Goal: Task Accomplishment & Management: Complete application form

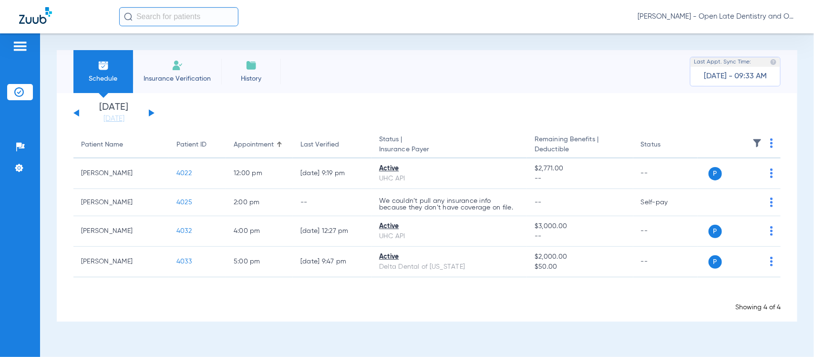
click at [179, 17] on input "text" at bounding box center [178, 16] width 119 height 19
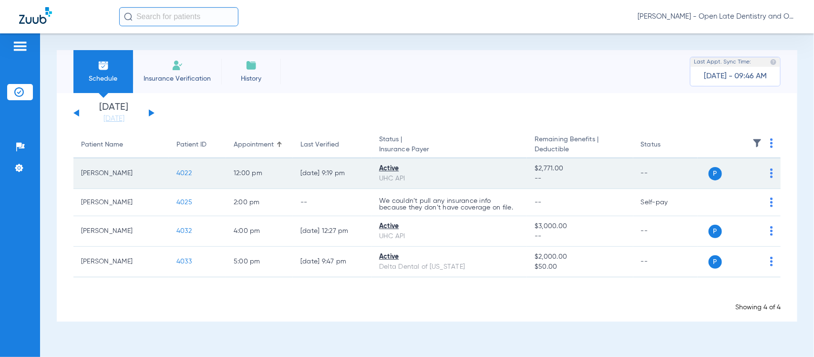
click at [181, 170] on span "4022" at bounding box center [183, 173] width 15 height 7
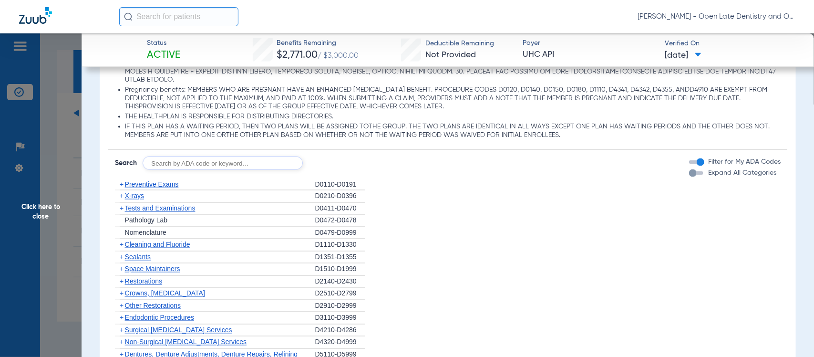
scroll to position [655, 0]
click at [122, 182] on span "+" at bounding box center [122, 185] width 4 height 8
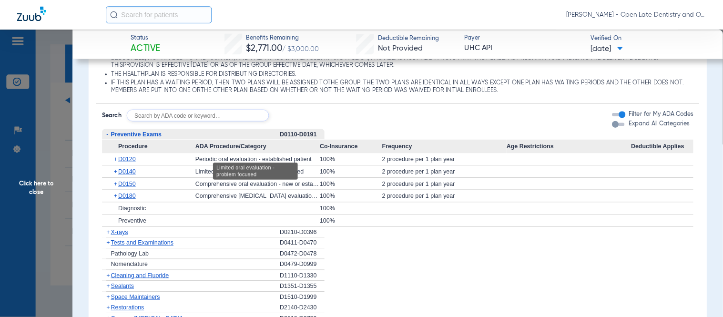
scroll to position [715, 0]
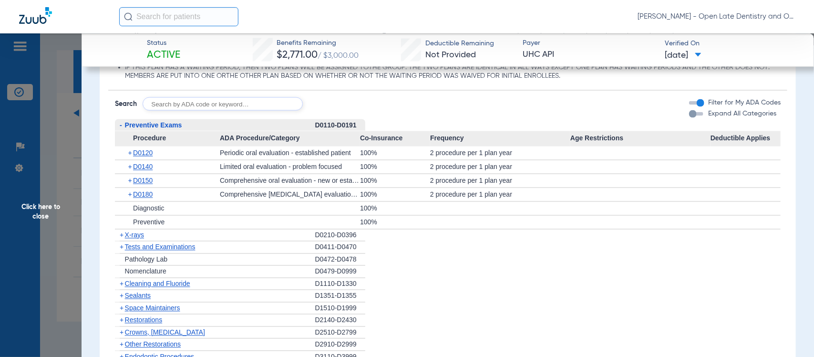
click at [129, 151] on span "+" at bounding box center [130, 152] width 5 height 13
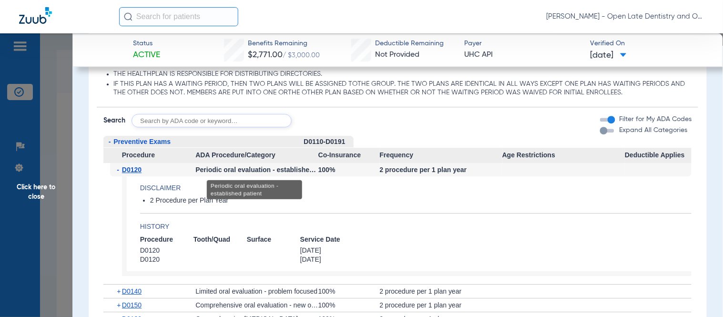
scroll to position [768, 0]
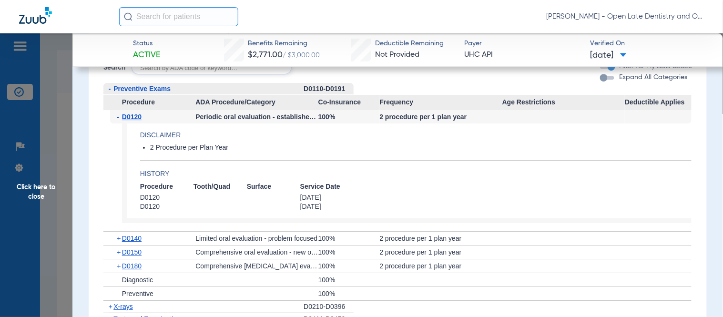
click at [118, 249] on span "+" at bounding box center [119, 251] width 5 height 13
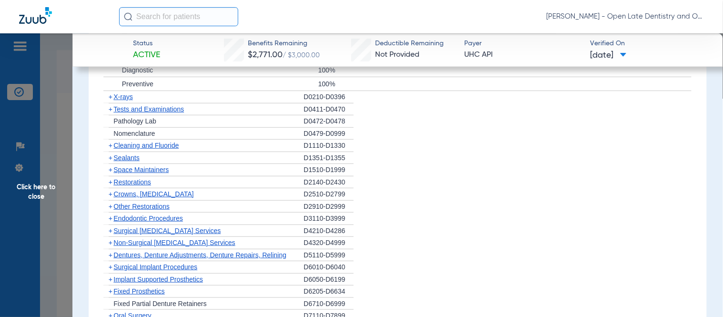
scroll to position [1032, 0]
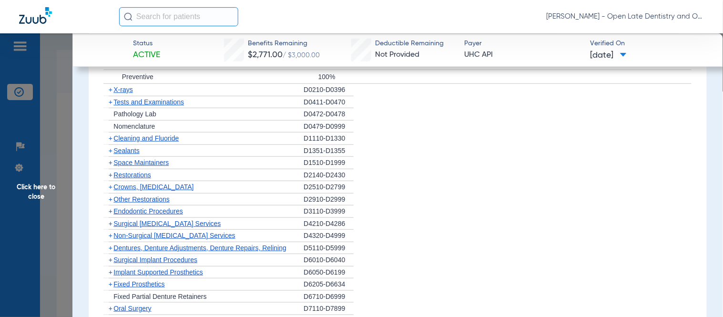
click at [110, 91] on span "+" at bounding box center [111, 90] width 4 height 8
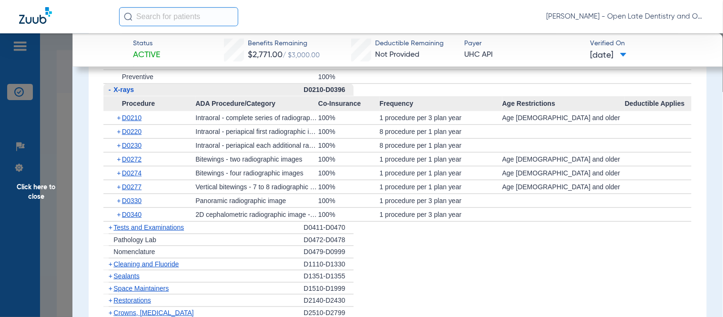
click at [120, 117] on span "+" at bounding box center [119, 117] width 5 height 13
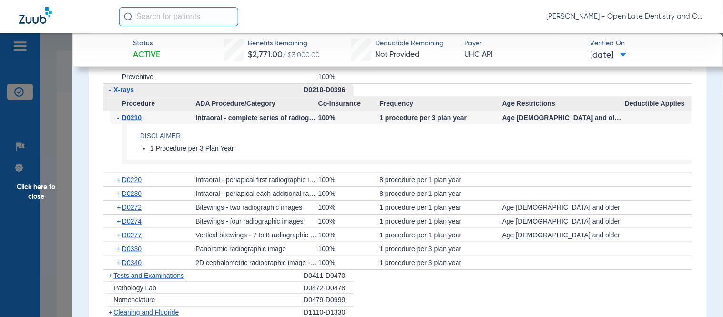
click at [120, 117] on span "-" at bounding box center [119, 117] width 5 height 13
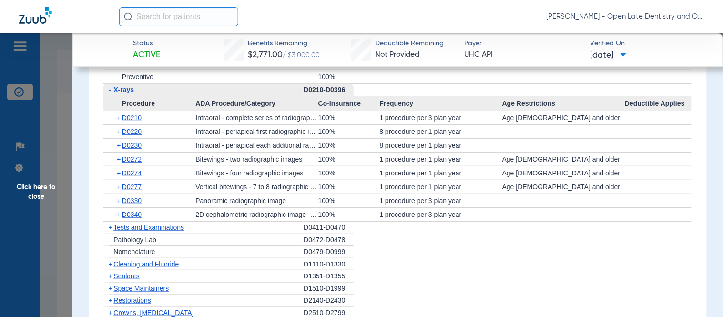
click at [119, 196] on span "+" at bounding box center [119, 200] width 5 height 13
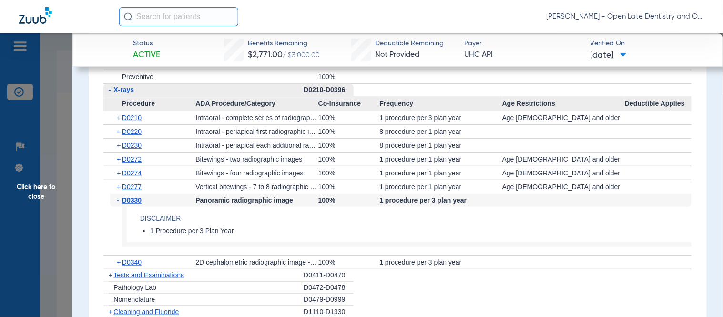
click at [118, 200] on span "-" at bounding box center [119, 200] width 5 height 13
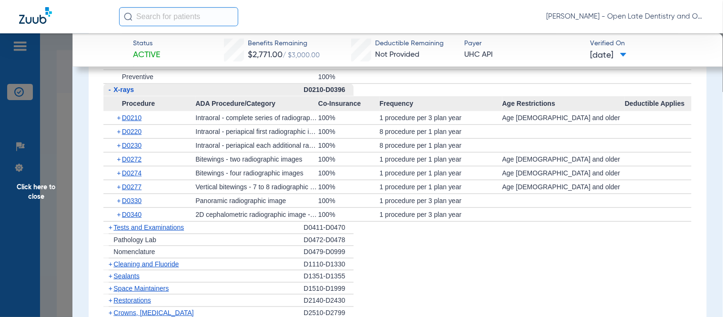
click at [120, 173] on span "+" at bounding box center [119, 172] width 5 height 13
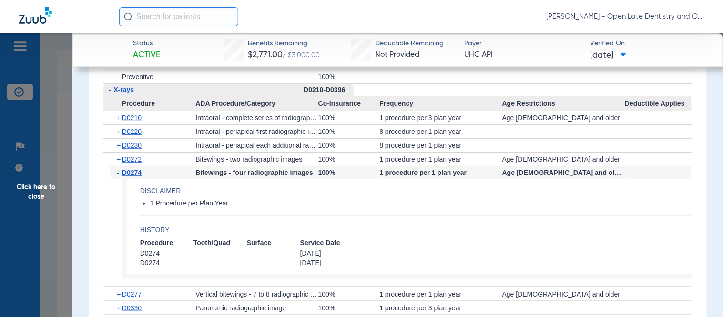
click at [119, 173] on span "-" at bounding box center [119, 172] width 5 height 13
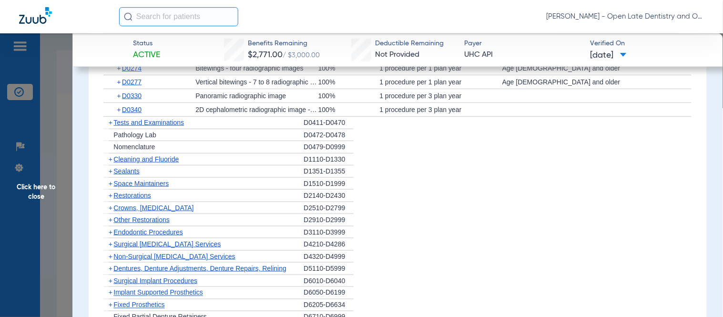
scroll to position [1138, 0]
click at [111, 156] on span "+" at bounding box center [111, 158] width 4 height 8
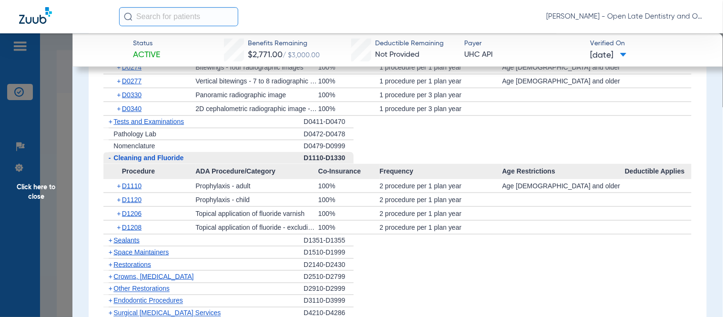
click at [119, 184] on span "+" at bounding box center [119, 185] width 5 height 13
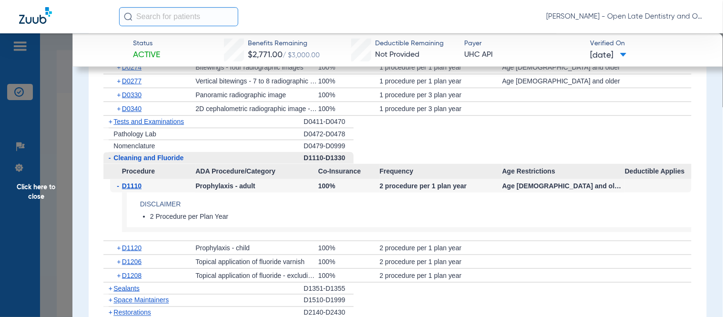
click at [119, 184] on span "-" at bounding box center [119, 185] width 5 height 13
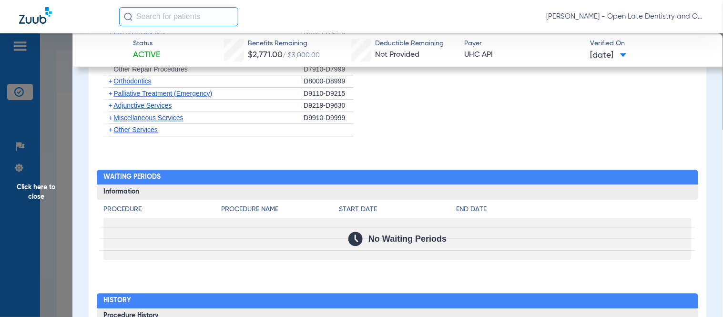
scroll to position [1376, 0]
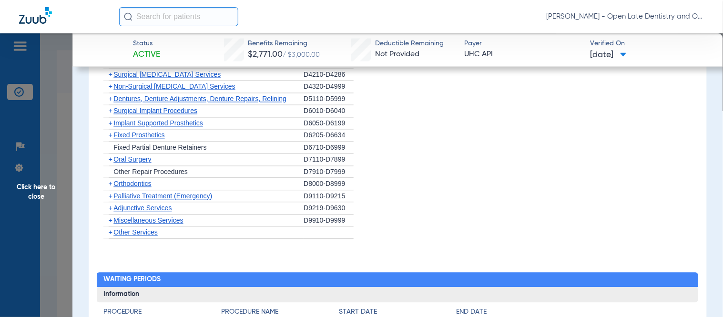
click at [110, 186] on span "+" at bounding box center [111, 184] width 4 height 8
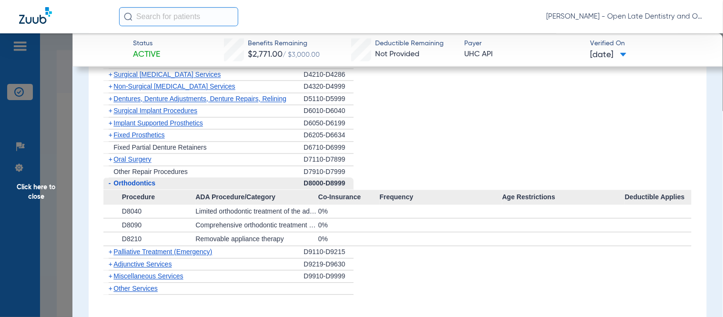
scroll to position [1429, 0]
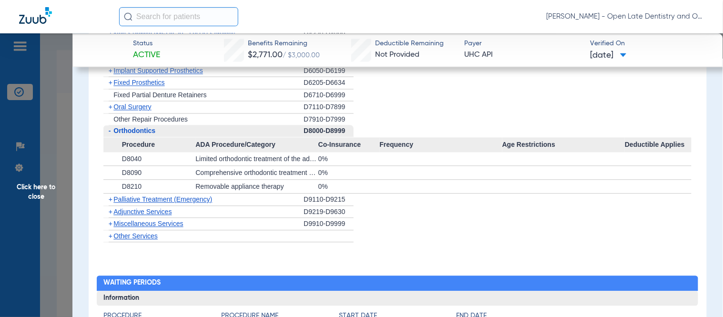
click at [110, 225] on span "+" at bounding box center [111, 224] width 4 height 8
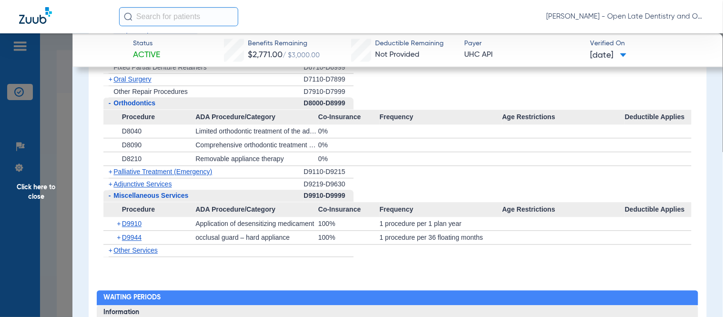
scroll to position [1536, 0]
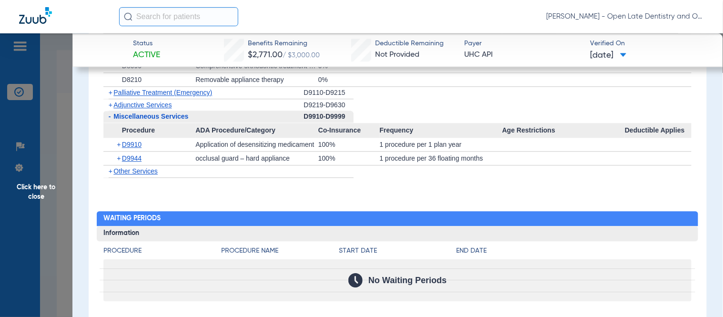
click at [37, 188] on span "Click here to close" at bounding box center [36, 191] width 72 height 317
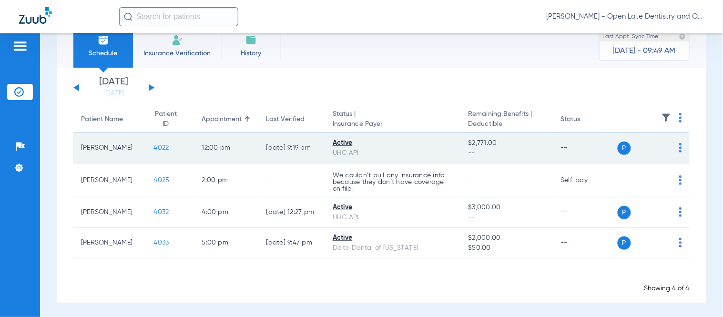
scroll to position [27, 0]
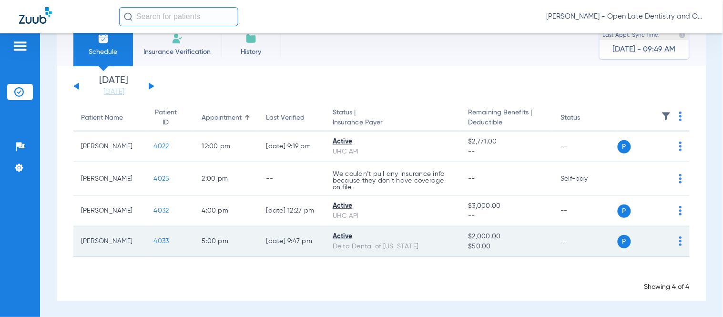
click at [154, 239] on span "4033" at bounding box center [161, 241] width 15 height 7
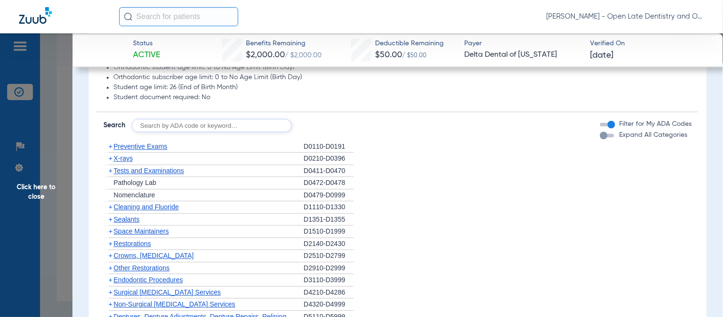
scroll to position [582, 0]
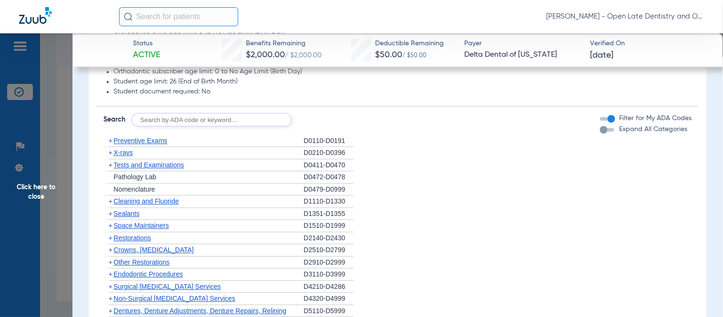
click at [109, 154] on span "+" at bounding box center [111, 153] width 4 height 8
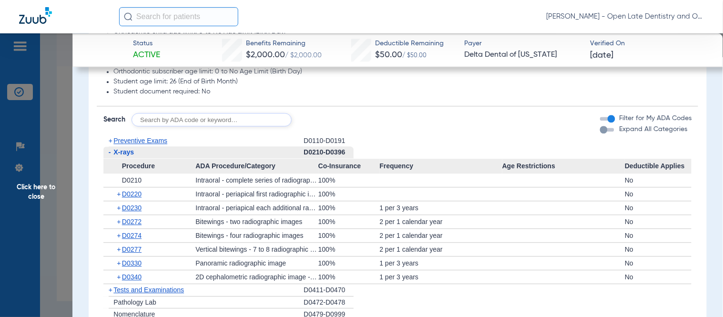
click at [117, 236] on span "+" at bounding box center [119, 235] width 5 height 13
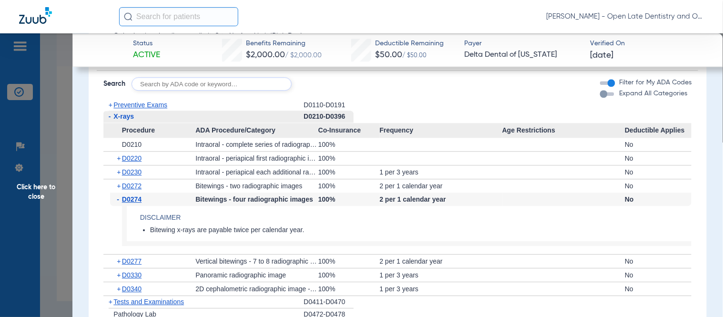
scroll to position [635, 0]
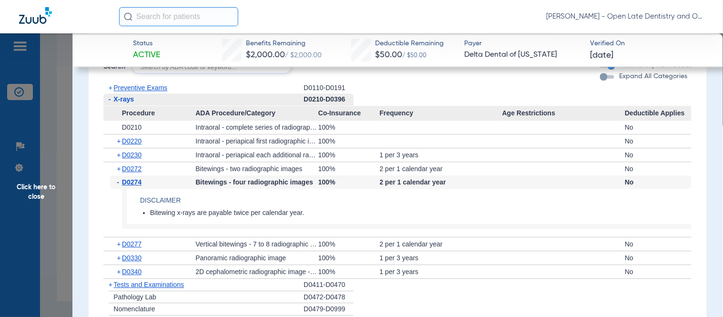
click at [117, 184] on span "-" at bounding box center [119, 181] width 5 height 13
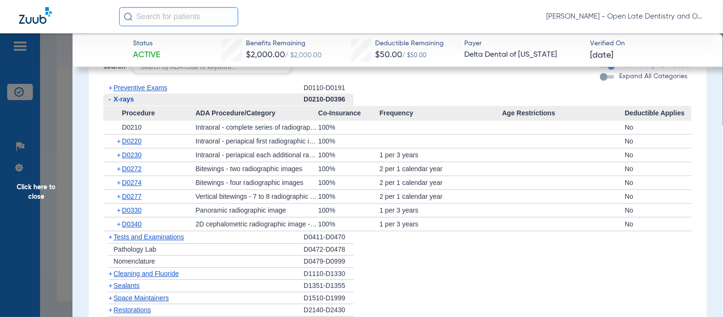
click at [119, 210] on span "+" at bounding box center [119, 210] width 5 height 13
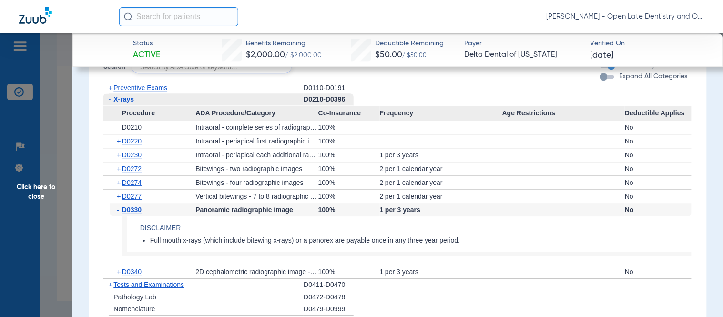
click at [118, 210] on span "-" at bounding box center [119, 209] width 5 height 13
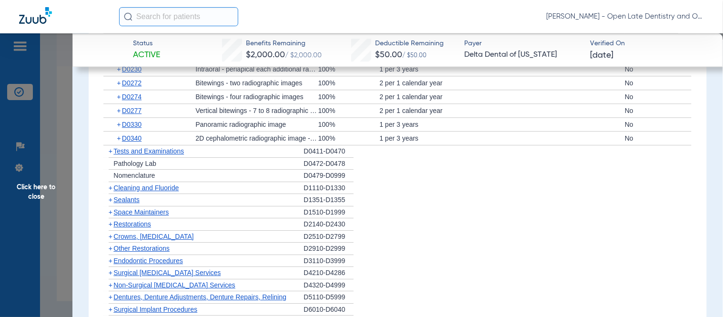
scroll to position [696, 0]
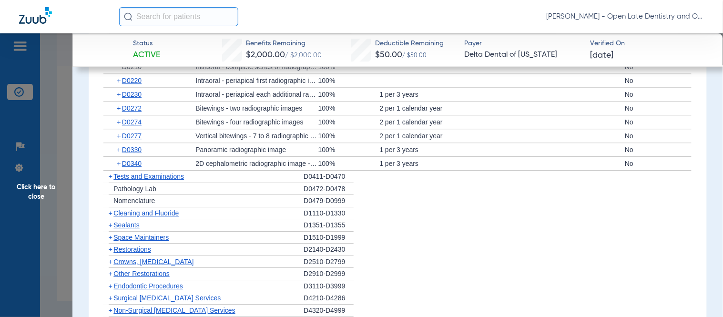
click at [112, 216] on span "+" at bounding box center [111, 213] width 4 height 8
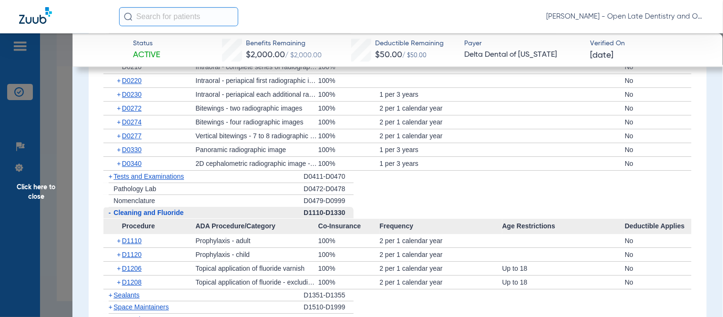
click at [120, 237] on span "+" at bounding box center [119, 240] width 5 height 13
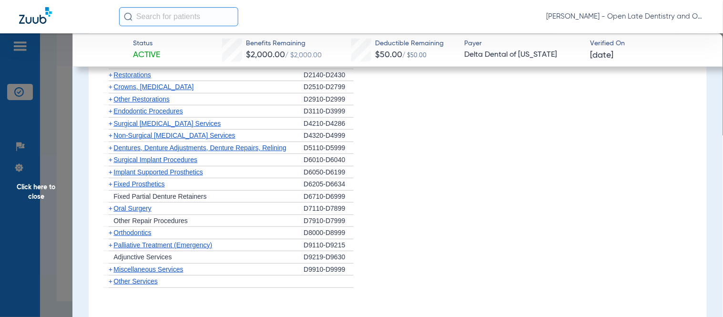
scroll to position [1013, 0]
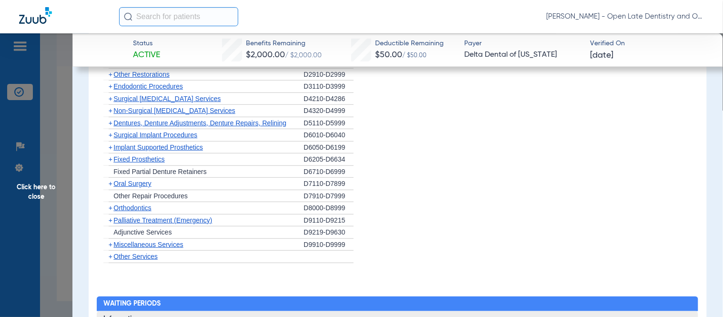
click at [112, 209] on span "+" at bounding box center [111, 208] width 4 height 8
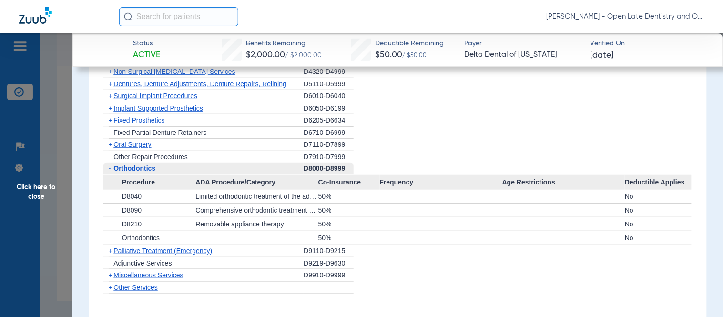
scroll to position [1119, 0]
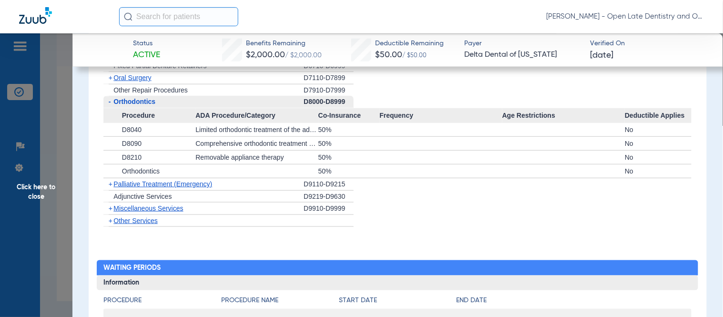
click at [111, 207] on span "+" at bounding box center [111, 208] width 4 height 8
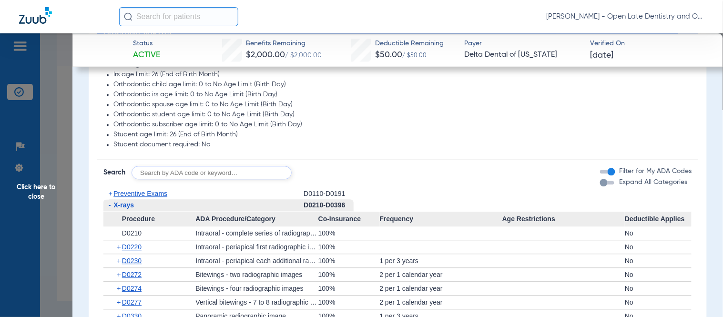
scroll to position [635, 0]
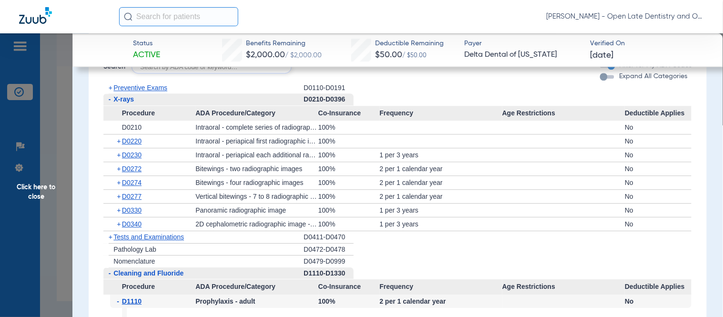
click at [120, 141] on span "+" at bounding box center [119, 140] width 5 height 13
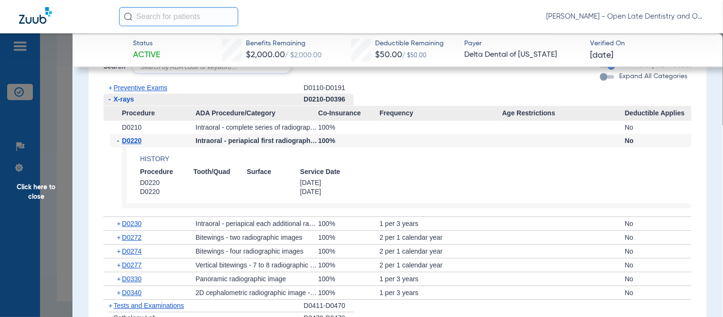
click at [120, 141] on span "-" at bounding box center [119, 140] width 5 height 13
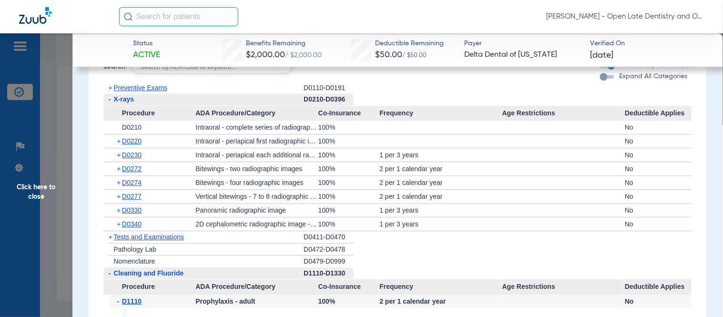
click at [119, 155] on span "+" at bounding box center [119, 154] width 5 height 13
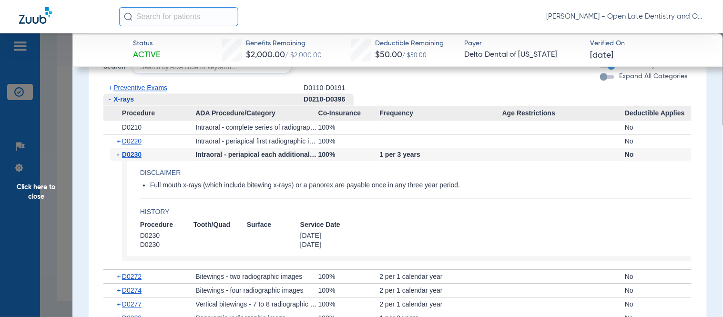
click at [118, 154] on span "-" at bounding box center [119, 154] width 5 height 13
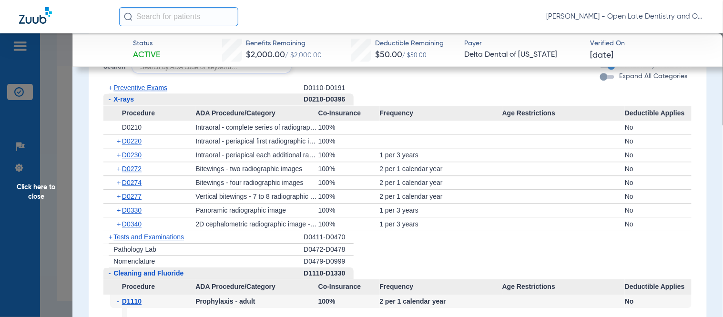
click at [118, 154] on span "+" at bounding box center [119, 154] width 5 height 13
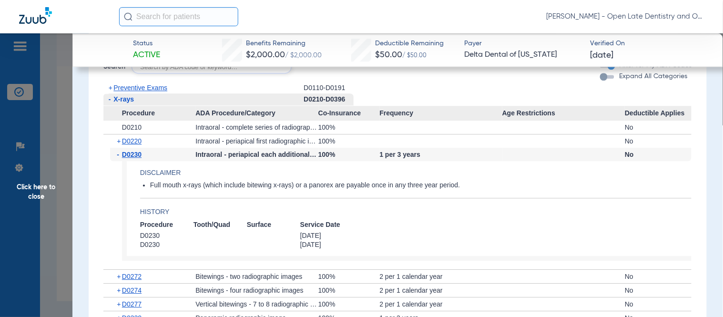
click at [118, 155] on span "-" at bounding box center [119, 154] width 5 height 13
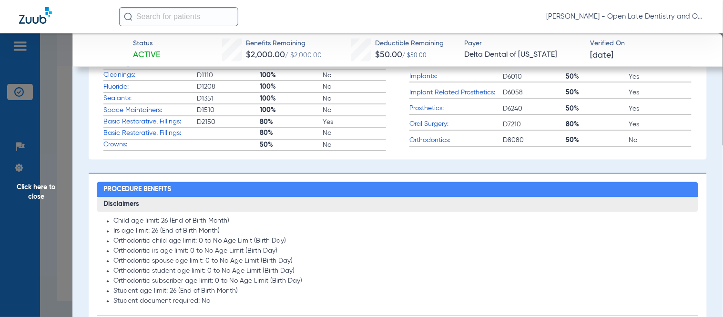
scroll to position [370, 0]
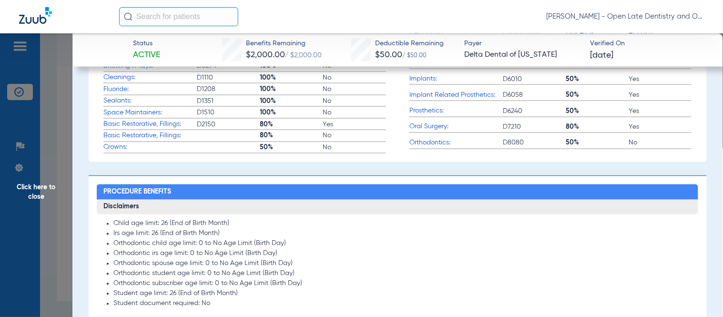
drag, startPoint x: 631, startPoint y: 228, endPoint x: 636, endPoint y: 229, distance: 5.9
click at [631, 228] on ul "Child age limit: 26 (End of Birth Month) Irs age limit: 26 (End of Birth Month)…" at bounding box center [397, 264] width 588 height 89
click at [41, 196] on span "Click here to close" at bounding box center [36, 191] width 72 height 317
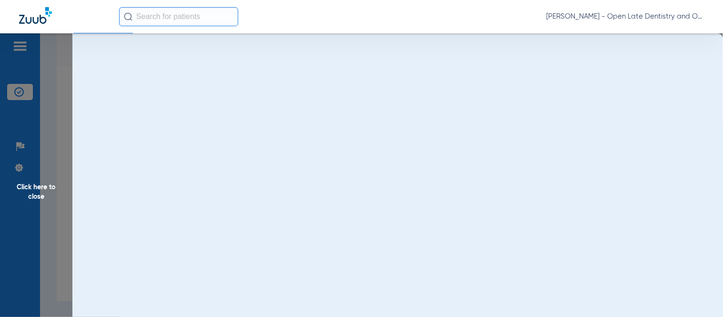
scroll to position [0, 0]
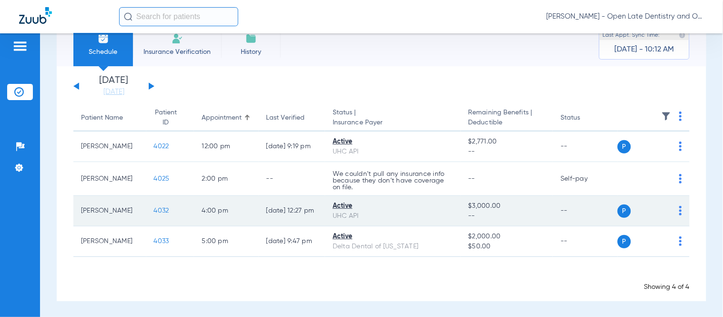
click at [154, 208] on span "4032" at bounding box center [161, 210] width 15 height 7
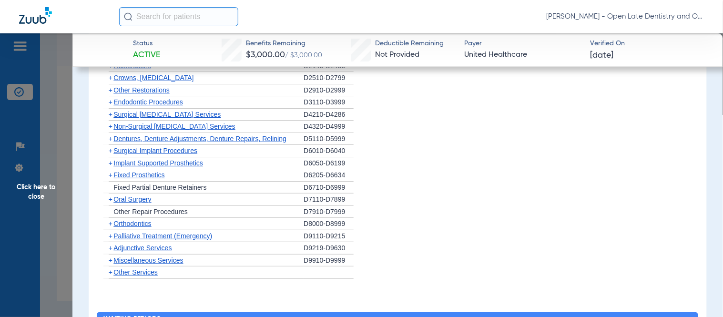
scroll to position [953, 0]
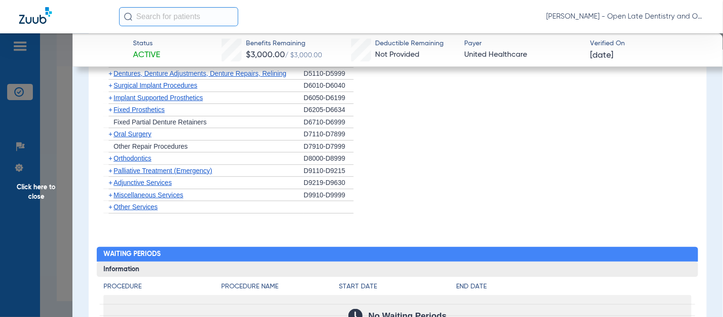
click at [112, 160] on span "+" at bounding box center [108, 159] width 10 height 12
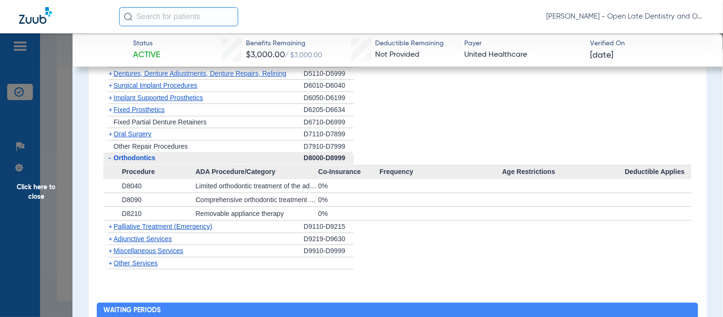
drag, startPoint x: 112, startPoint y: 254, endPoint x: 121, endPoint y: 250, distance: 9.7
click at [112, 254] on span "+" at bounding box center [108, 251] width 10 height 12
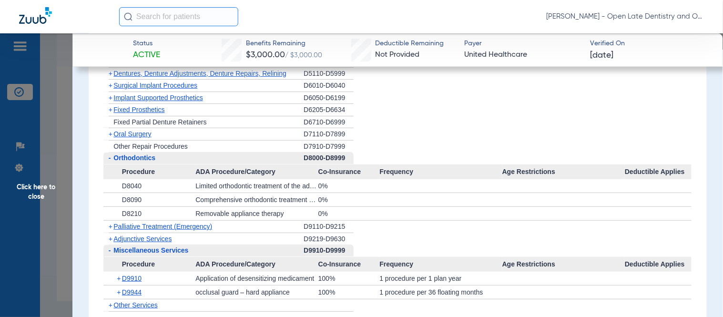
click at [202, 20] on input "text" at bounding box center [178, 16] width 119 height 19
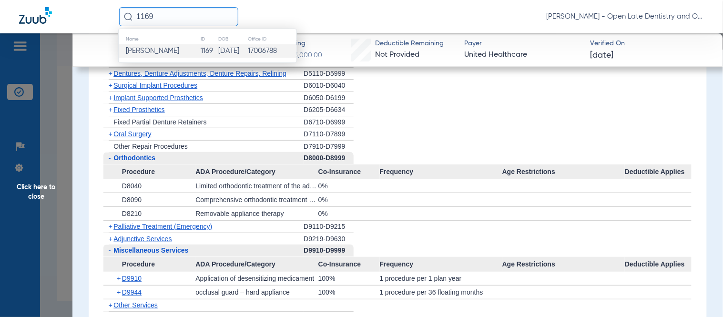
click at [218, 52] on td "[DATE]" at bounding box center [232, 50] width 29 height 13
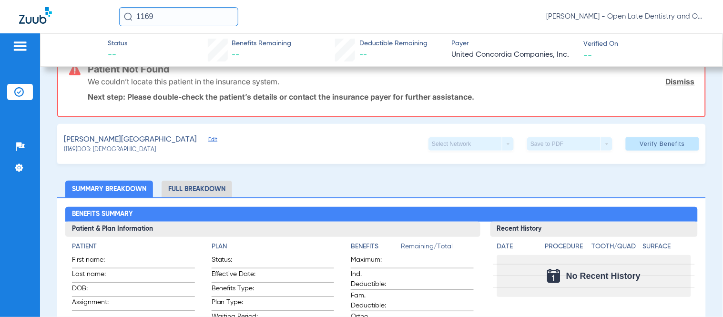
click at [666, 79] on link "Dismiss" at bounding box center [680, 82] width 29 height 10
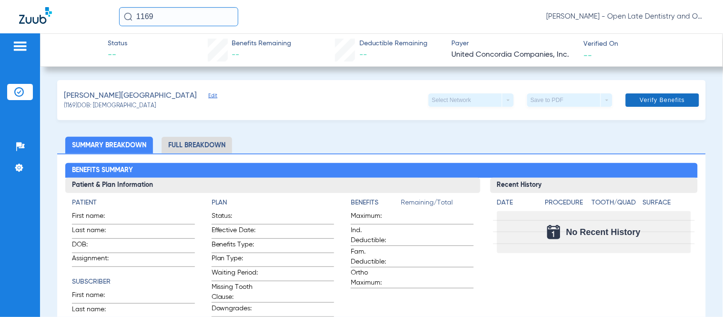
click at [675, 102] on span "Verify Benefits" at bounding box center [662, 100] width 45 height 8
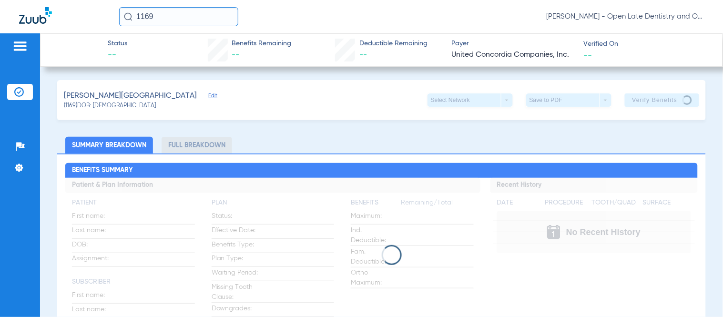
click at [409, 231] on app-loading-indicator at bounding box center [381, 255] width 632 height 154
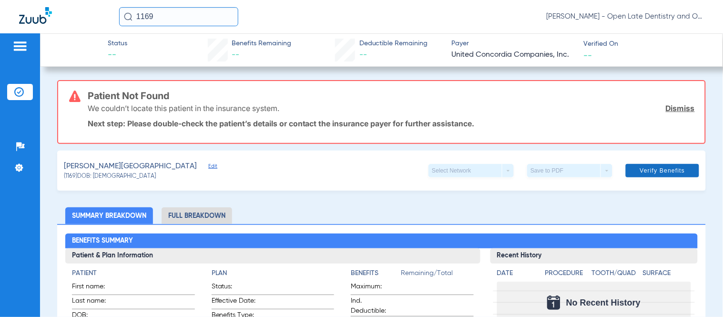
click at [666, 110] on link "Dismiss" at bounding box center [680, 108] width 29 height 10
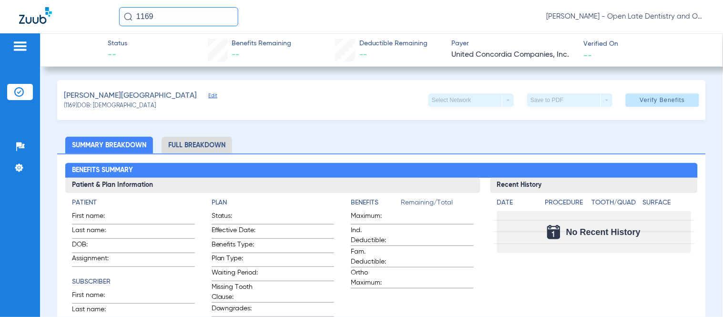
click at [208, 94] on span "Edit" at bounding box center [212, 96] width 9 height 9
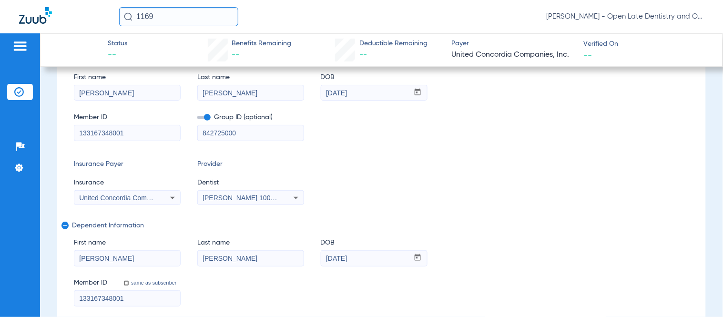
scroll to position [159, 0]
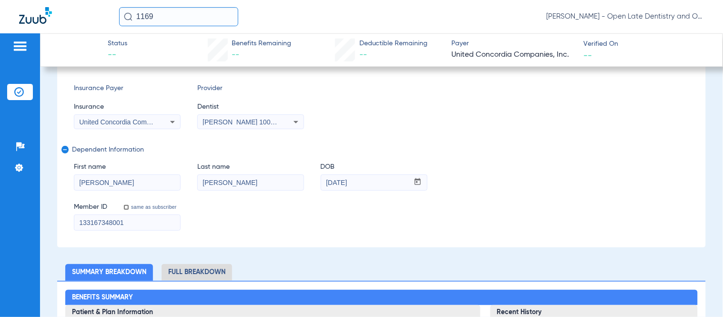
click at [174, 121] on icon at bounding box center [172, 121] width 11 height 11
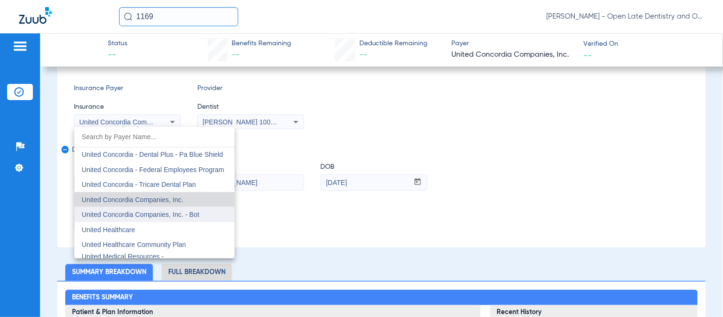
scroll to position [5593, 0]
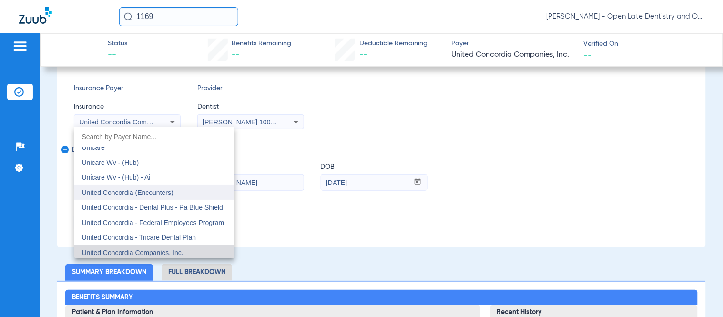
click at [205, 188] on mat-option "United Concordia (Encounters)" at bounding box center [154, 192] width 160 height 15
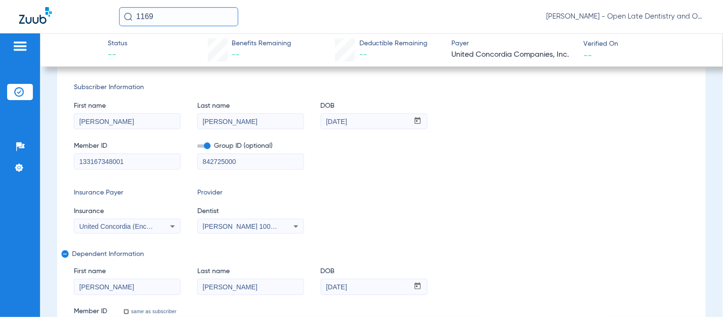
scroll to position [0, 0]
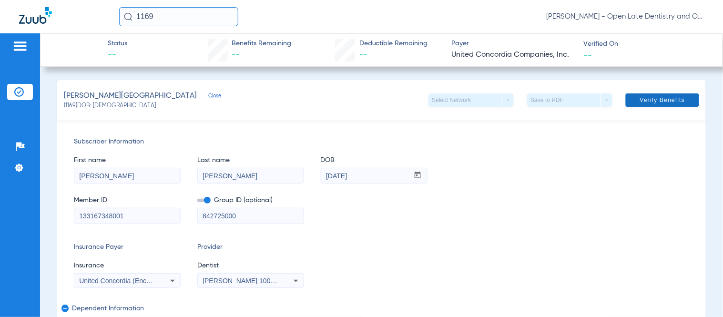
click at [680, 97] on span at bounding box center [662, 100] width 73 height 23
drag, startPoint x: 179, startPoint y: 14, endPoint x: -58, endPoint y: 14, distance: 237.4
click at [0, 14] on html "1169 [PERSON_NAME] - Open Late Dentistry and Orthodontics Patients Insurance Ve…" at bounding box center [361, 158] width 723 height 317
click at [204, 16] on input "1165" at bounding box center [178, 16] width 119 height 19
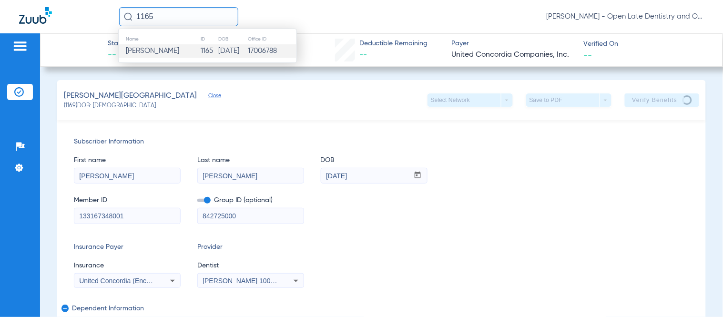
type input "1165"
click at [200, 49] on td "1165" at bounding box center [209, 50] width 18 height 13
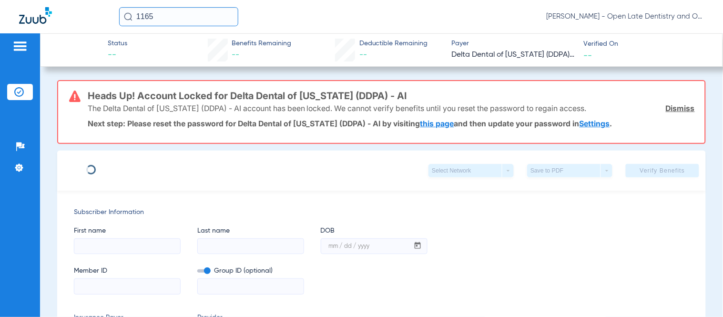
type input "[PERSON_NAME]"
type input "[DATE]"
type input "5605537889"
type input "0960706001"
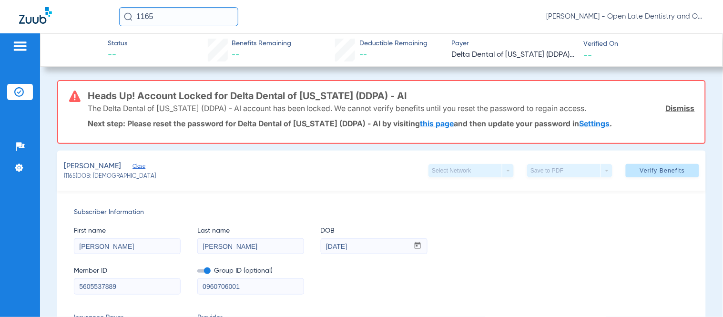
click at [678, 105] on link "Dismiss" at bounding box center [680, 108] width 29 height 10
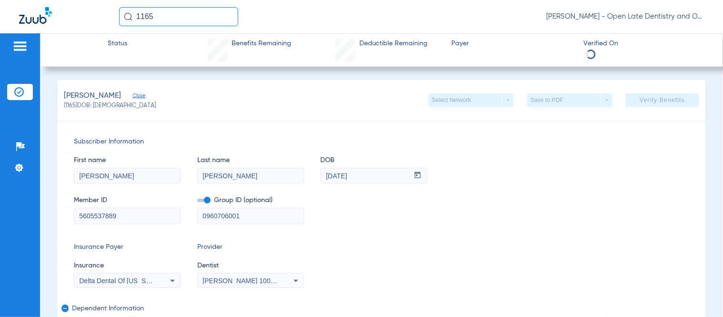
click at [665, 96] on app-verify-button "Verify Benefits" at bounding box center [662, 99] width 73 height 13
click at [664, 103] on span "Verify Benefits" at bounding box center [662, 100] width 45 height 8
click at [633, 168] on div "First name [PERSON_NAME] Last name [PERSON_NAME] mm / dd / yyyy [DATE]" at bounding box center [381, 165] width 615 height 37
click at [502, 157] on div "First name [PERSON_NAME] Last name [PERSON_NAME] mm / dd / yyyy [DATE]" at bounding box center [381, 165] width 615 height 37
click at [517, 167] on div "First name [PERSON_NAME] Last name [PERSON_NAME] mm / dd / yyyy [DATE]" at bounding box center [381, 165] width 615 height 37
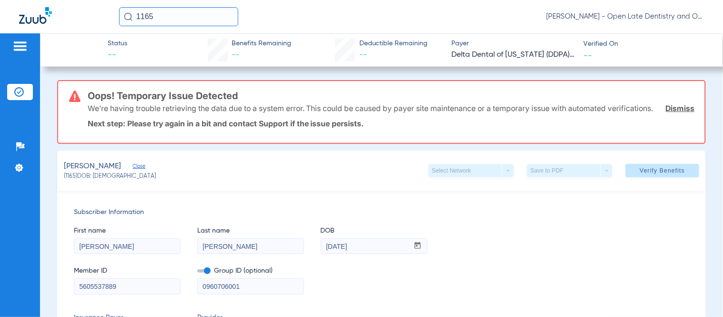
click at [481, 25] on div "1165 [PERSON_NAME] - Open Late Dentistry and Orthodontics" at bounding box center [411, 16] width 585 height 19
click at [682, 113] on link "Dismiss" at bounding box center [680, 108] width 29 height 10
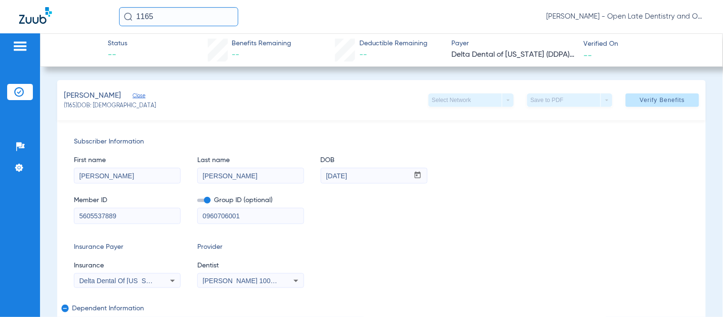
drag, startPoint x: 203, startPoint y: 24, endPoint x: 6, endPoint y: 10, distance: 196.9
click at [6, 8] on div "1165 [PERSON_NAME] - Open Late Dentistry and Orthodontics" at bounding box center [361, 16] width 723 height 33
click at [170, 15] on input "1169" at bounding box center [178, 16] width 119 height 19
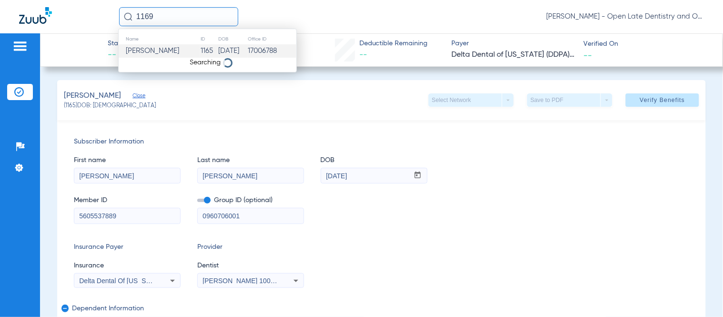
type input "1169"
click at [174, 49] on td "[PERSON_NAME]" at bounding box center [160, 50] width 82 height 13
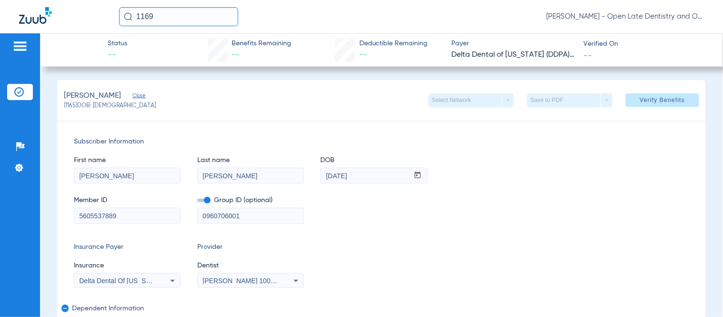
click at [172, 15] on input "1169" at bounding box center [178, 16] width 119 height 19
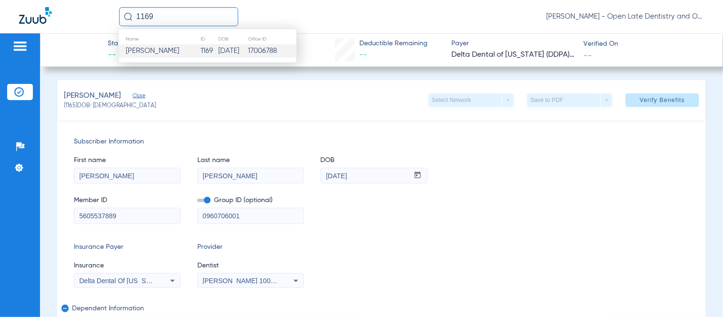
click at [158, 47] on span "[PERSON_NAME]" at bounding box center [152, 50] width 53 height 7
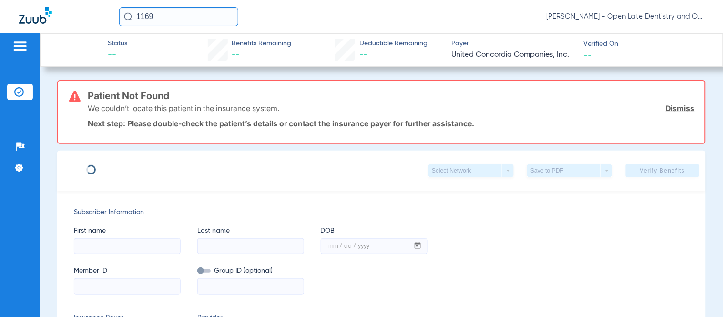
type input "[PERSON_NAME]"
type input "[DATE]"
type input "133167348001"
type input "842725000"
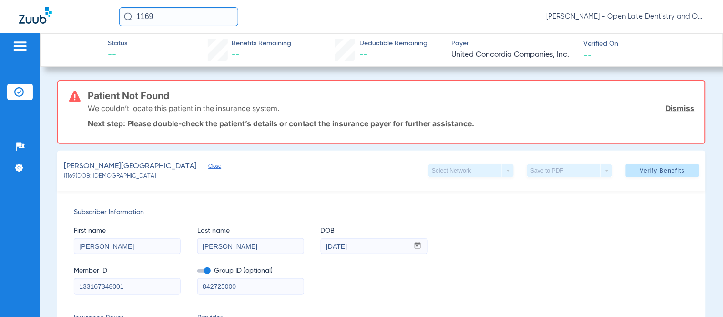
click at [674, 108] on link "Dismiss" at bounding box center [680, 108] width 29 height 10
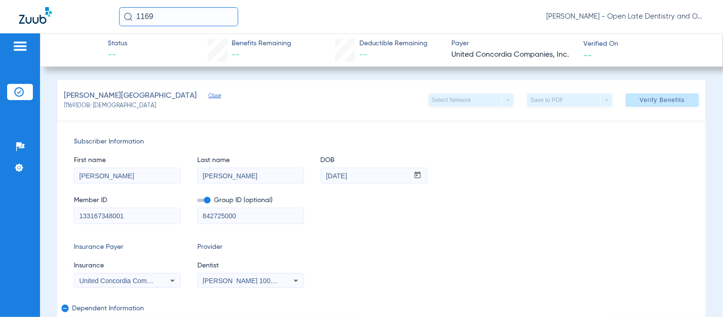
click at [17, 91] on img at bounding box center [19, 92] width 10 height 10
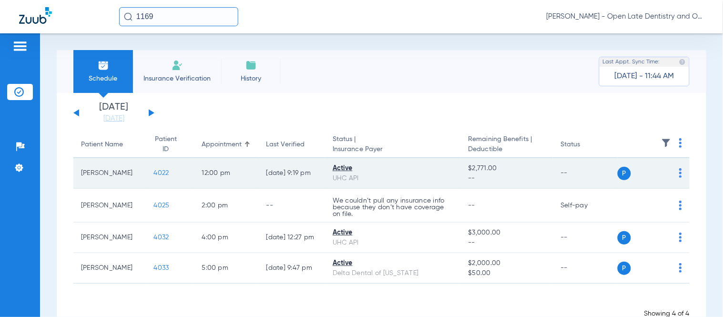
click at [154, 173] on span "4022" at bounding box center [161, 173] width 15 height 7
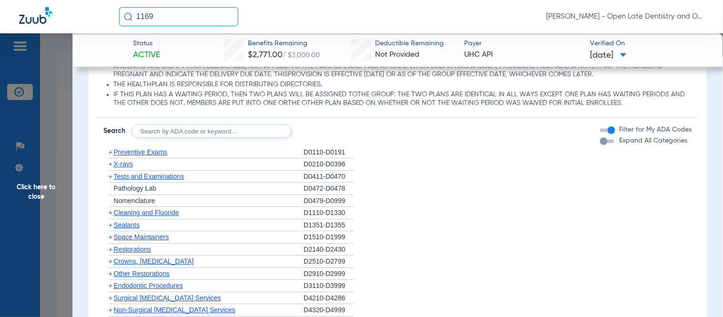
scroll to position [741, 0]
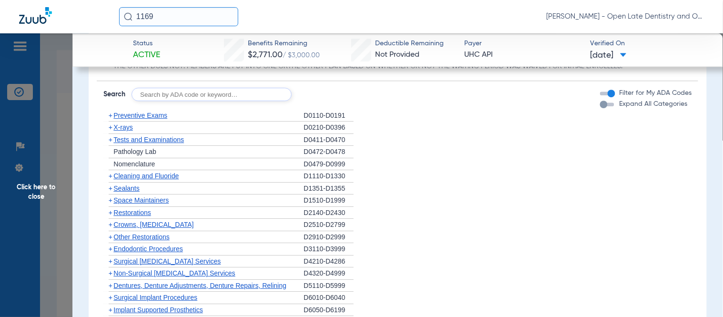
click at [107, 116] on span "+" at bounding box center [108, 116] width 10 height 12
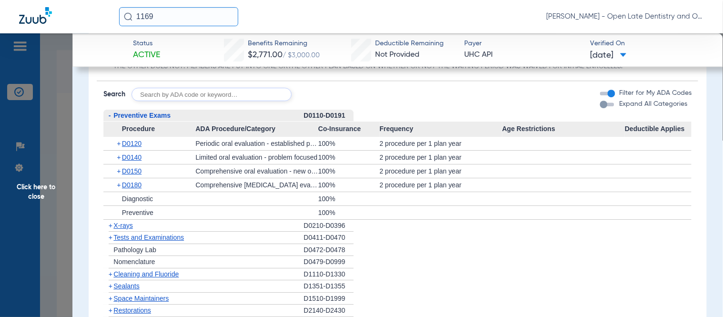
click at [109, 117] on span "-" at bounding box center [110, 116] width 2 height 8
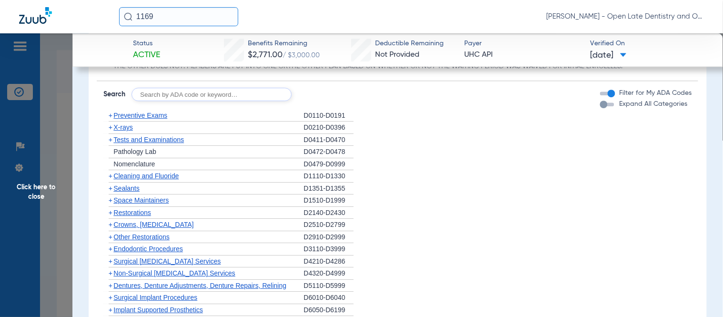
click at [109, 117] on span "+" at bounding box center [111, 116] width 4 height 8
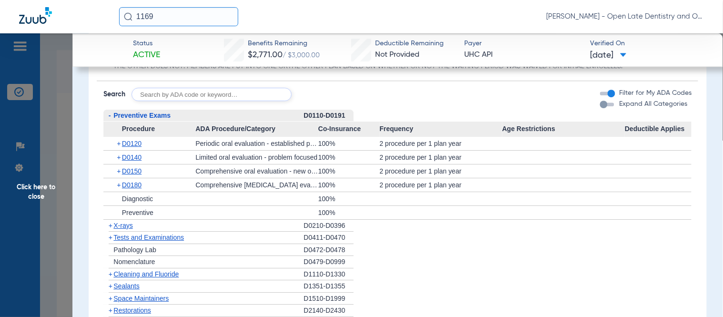
click at [112, 113] on span "-" at bounding box center [108, 116] width 10 height 12
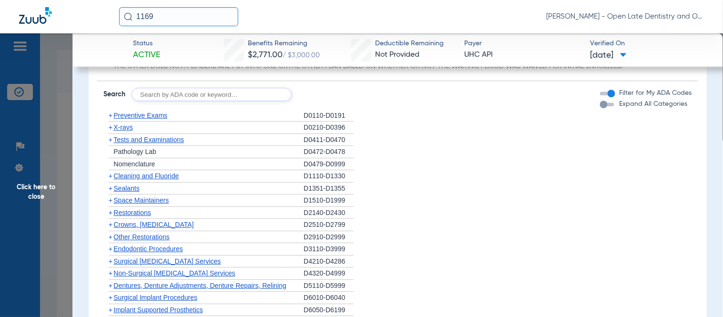
click at [111, 126] on span "+" at bounding box center [111, 127] width 4 height 8
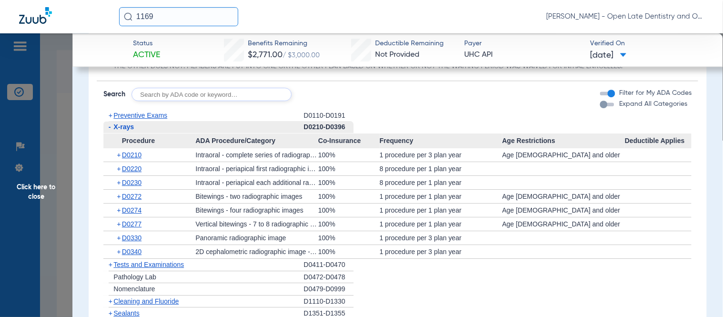
click at [111, 126] on span "-" at bounding box center [108, 127] width 10 height 12
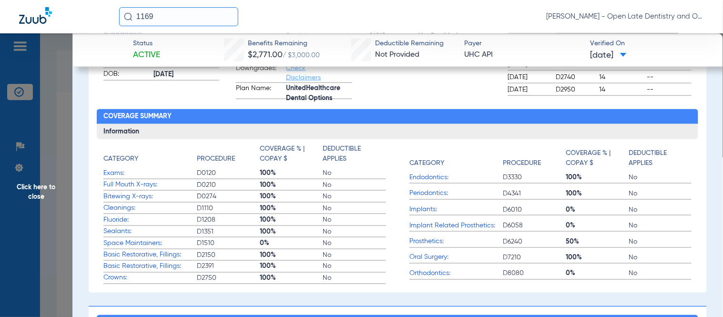
scroll to position [265, 0]
